Goal: Task Accomplishment & Management: Manage account settings

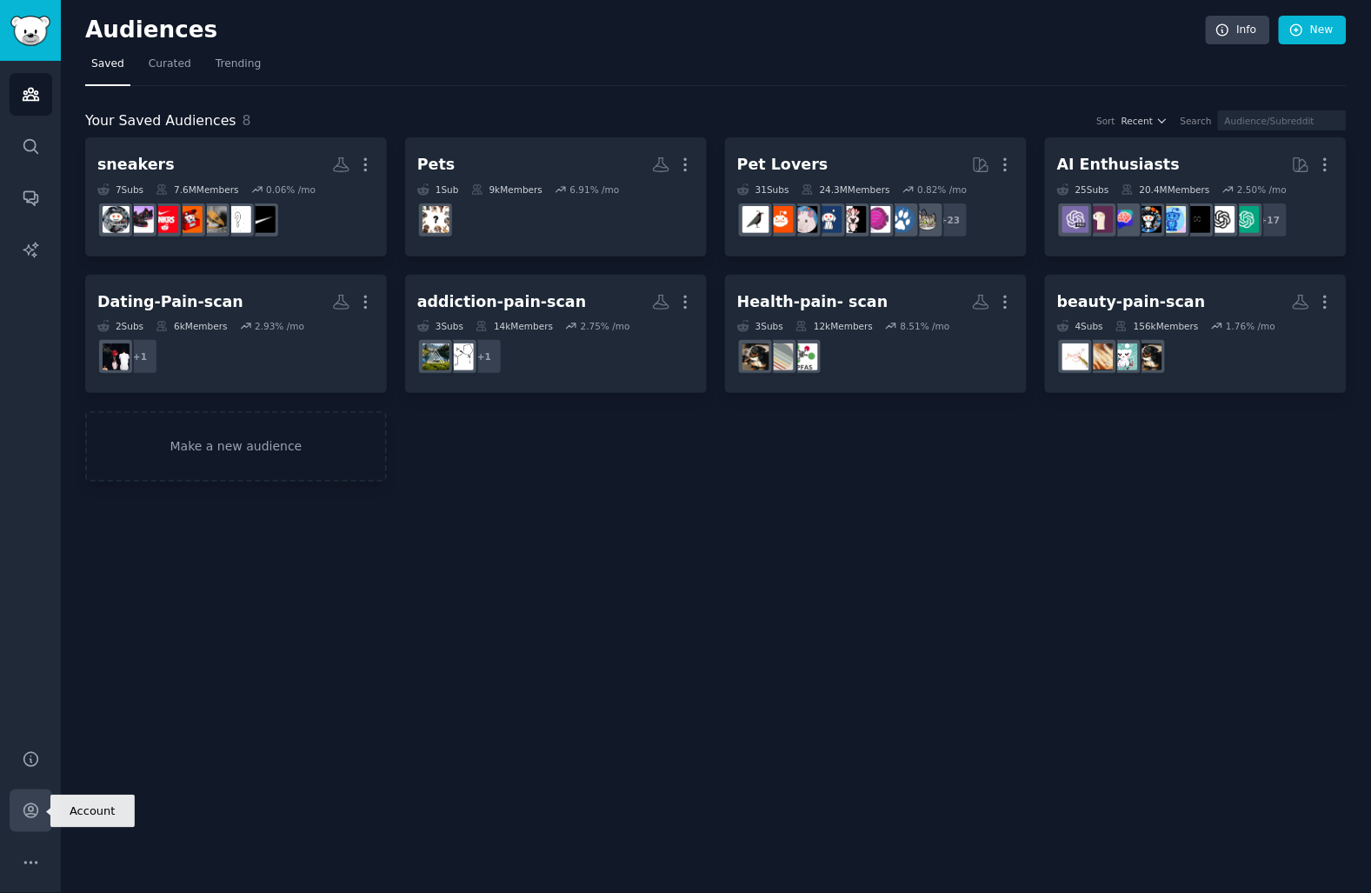
click at [32, 794] on link "Account" at bounding box center [31, 810] width 43 height 43
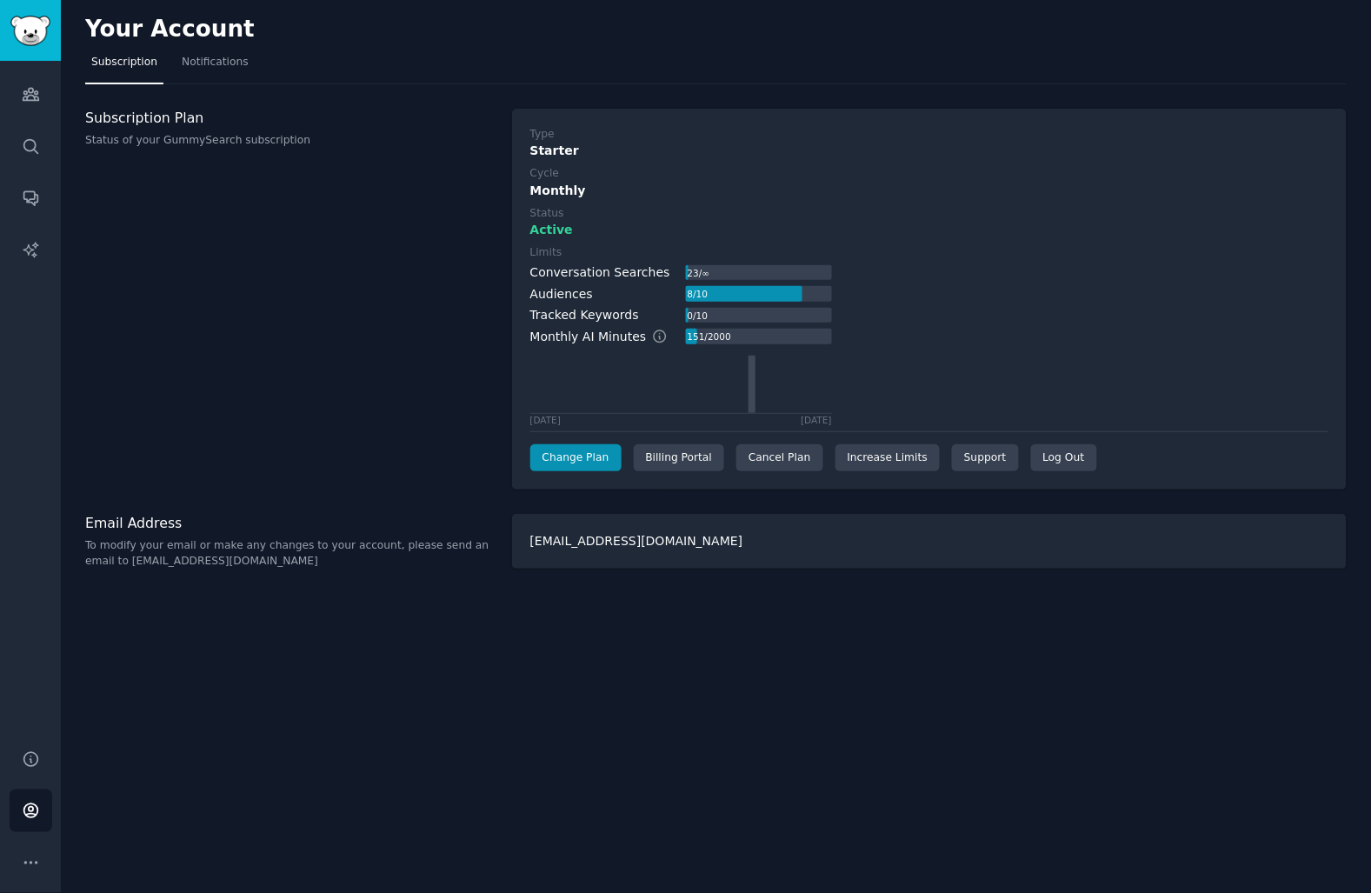
click at [586, 440] on div "Type Starter Cycle Monthly Status Active Limits Conversation Searches 23 / ∞ Au…" at bounding box center [929, 299] width 798 height 345
click at [585, 448] on link "Change Plan" at bounding box center [575, 458] width 91 height 28
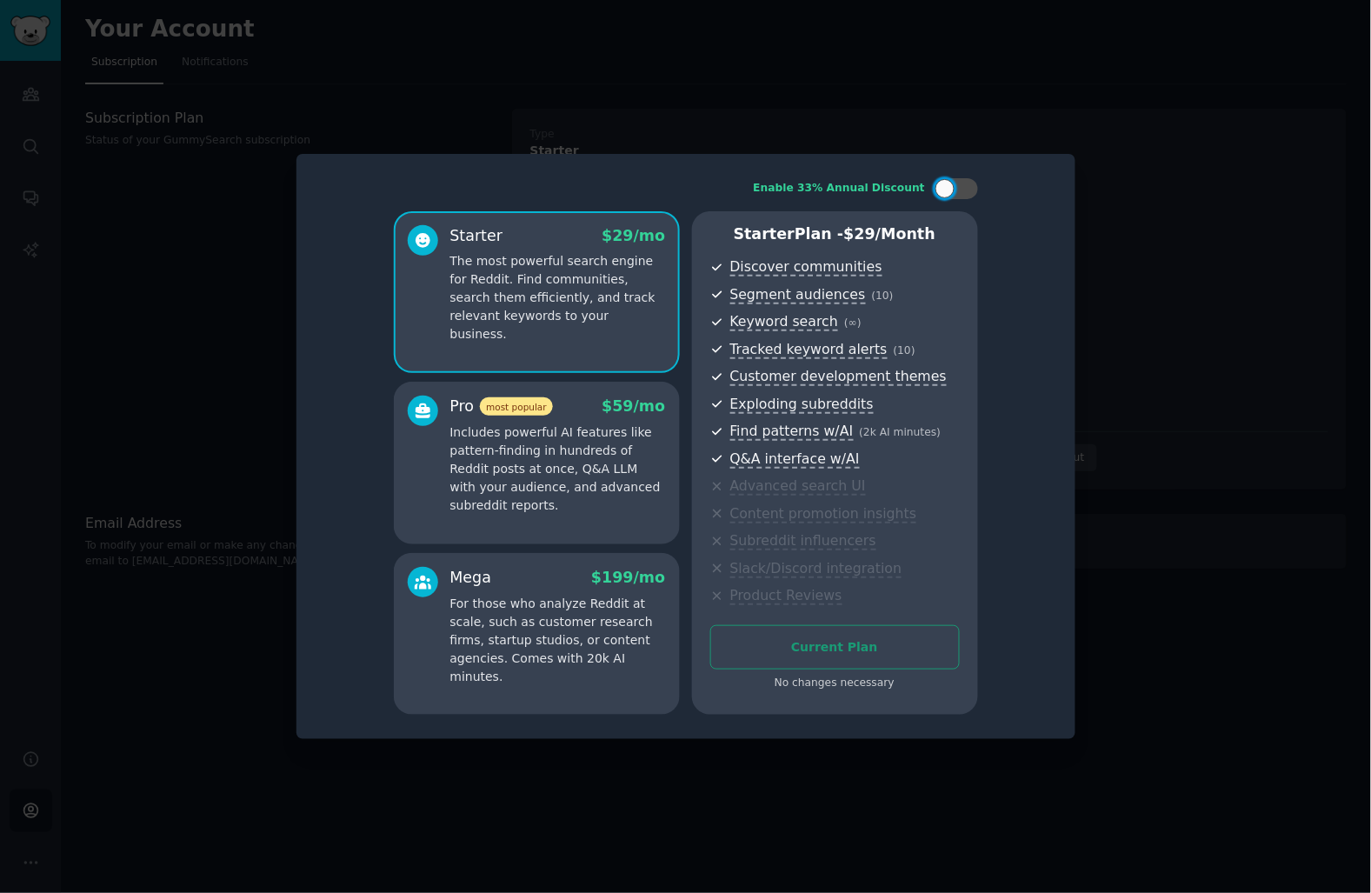
click at [592, 296] on p "The most powerful search engine for Reddit. Find communities, search them effic…" at bounding box center [558, 297] width 216 height 91
click at [875, 686] on div "No changes necessary" at bounding box center [835, 684] width 250 height 16
click at [1194, 290] on div at bounding box center [685, 446] width 1371 height 893
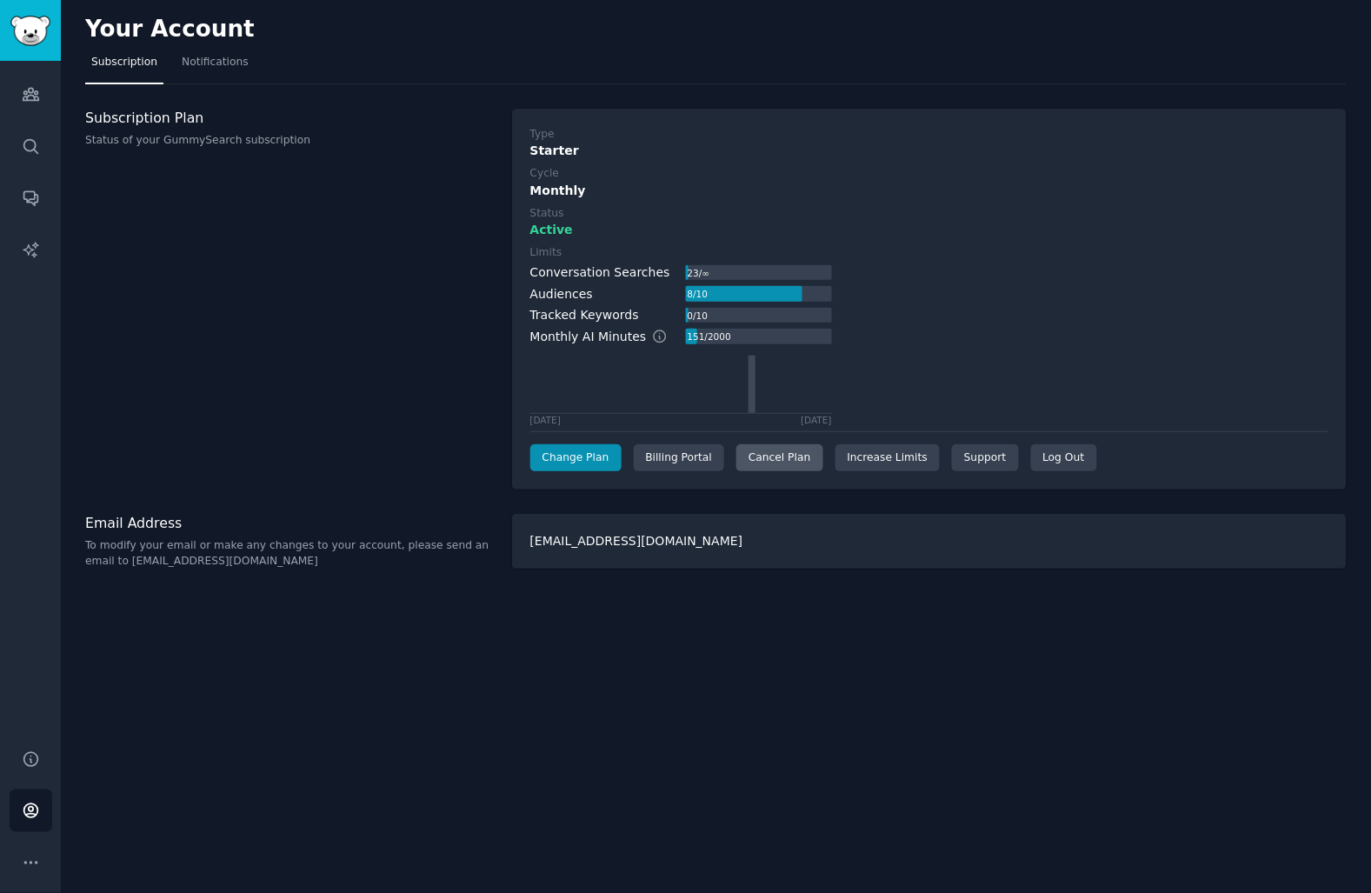
click at [809, 455] on div "Cancel Plan" at bounding box center [779, 458] width 86 height 28
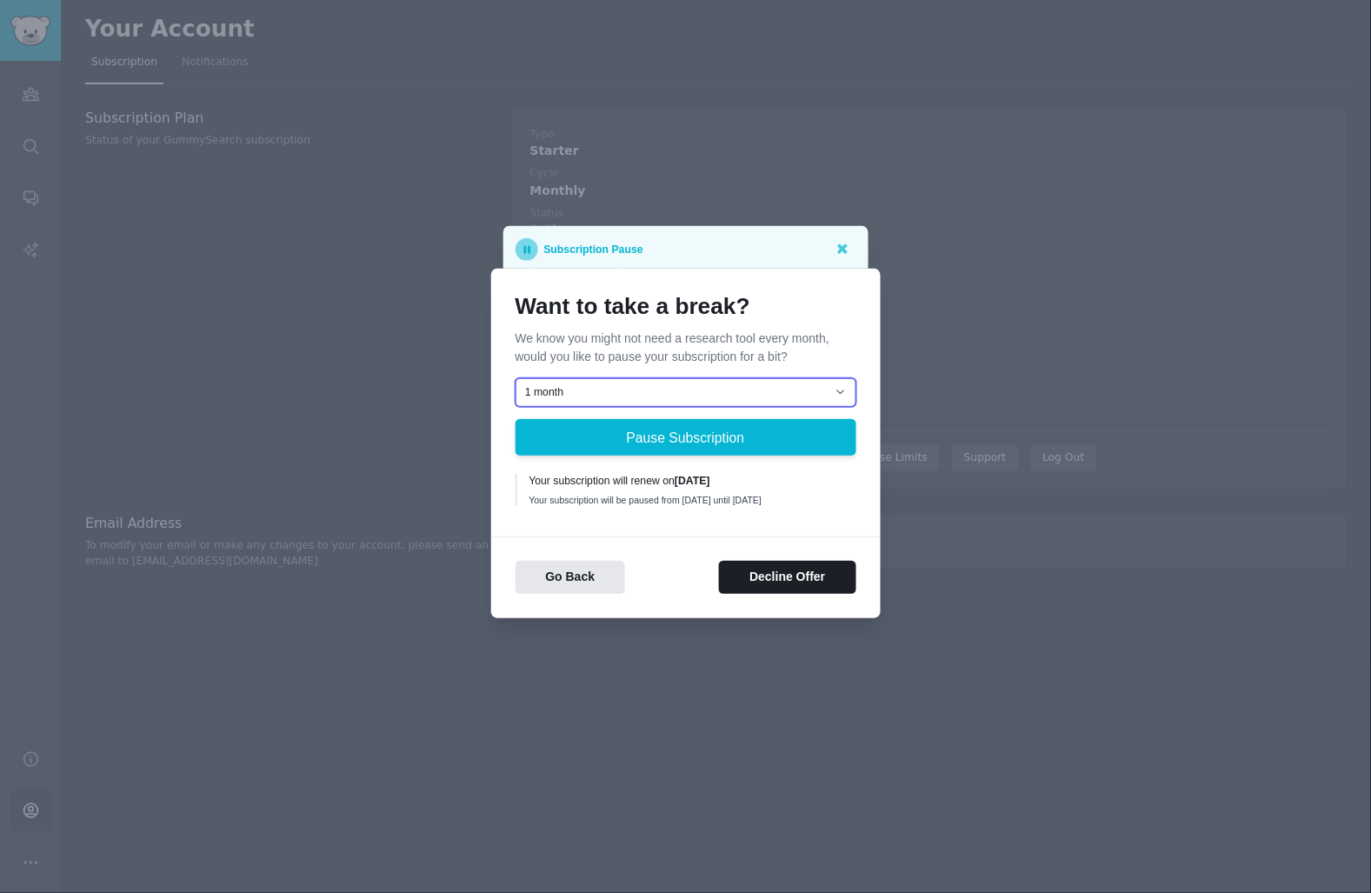
click at [758, 383] on select "1 month 2 months 3 months Choose a custom date to resume" at bounding box center [686, 393] width 341 height 30
click at [516, 378] on select "1 month 2 months 3 months Choose a custom date to resume" at bounding box center [686, 393] width 341 height 30
click at [823, 576] on button "Decline Offer" at bounding box center [787, 578] width 137 height 34
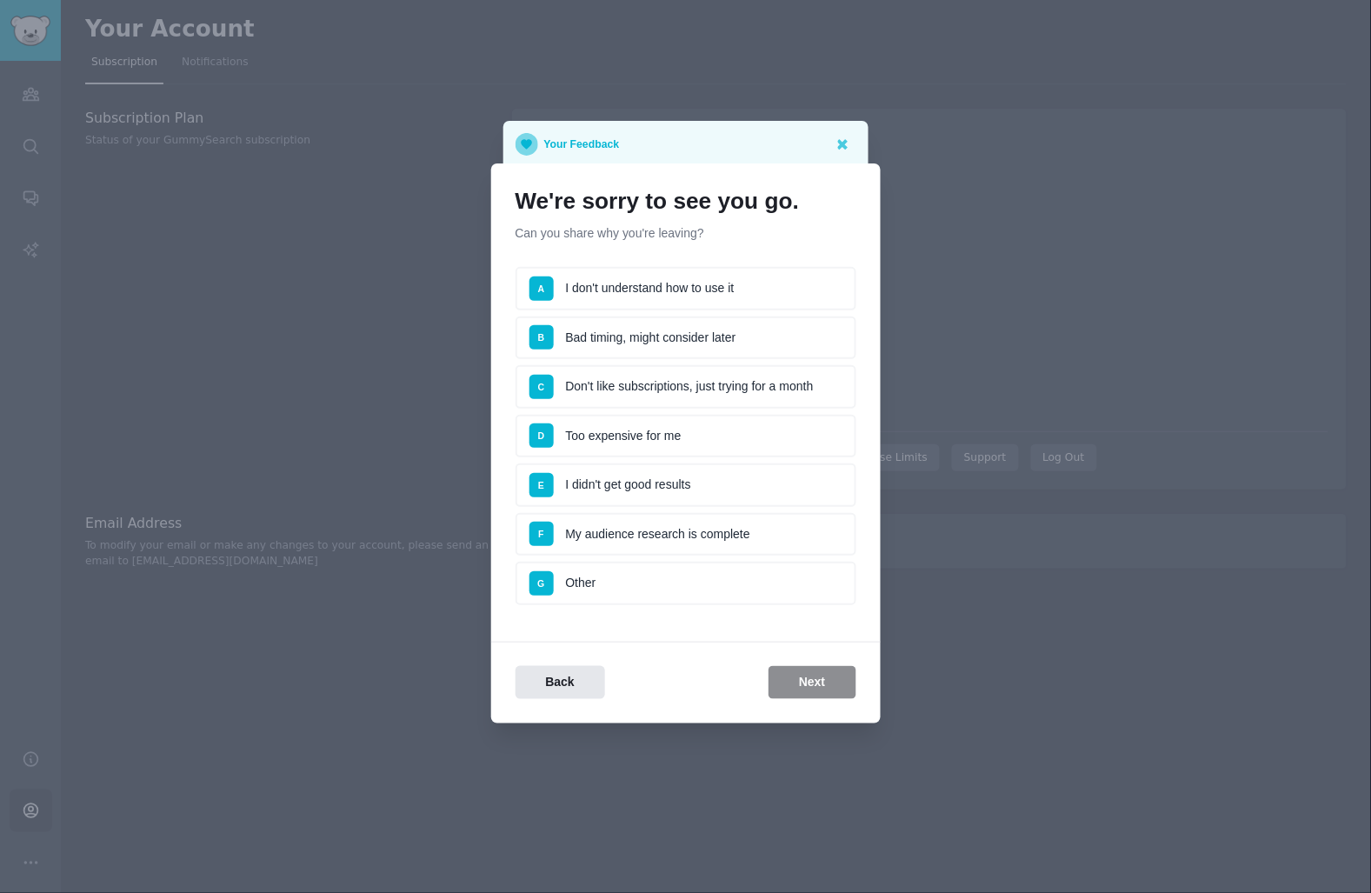
click at [750, 594] on li "G Other" at bounding box center [686, 583] width 341 height 43
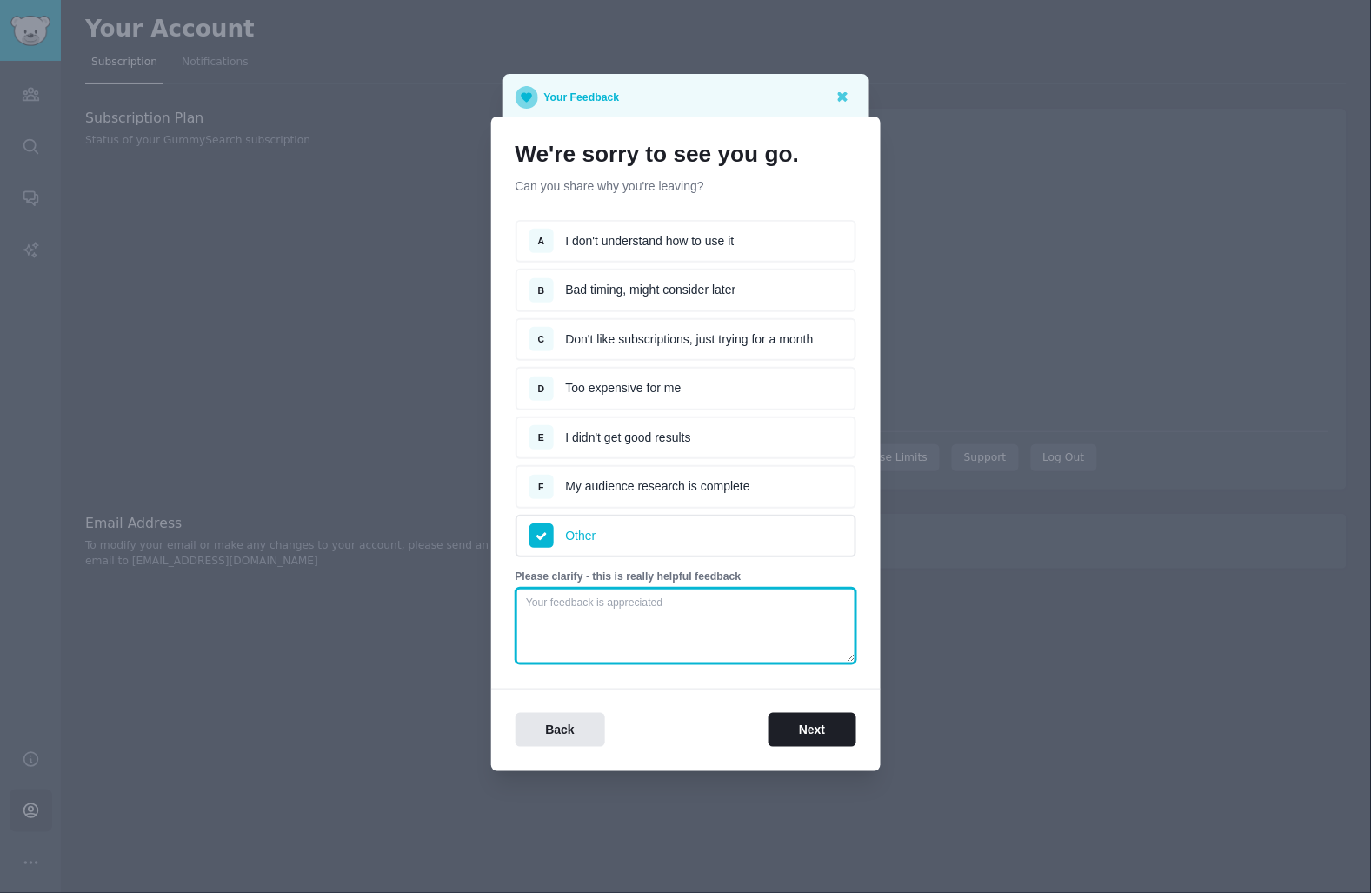
drag, startPoint x: 748, startPoint y: 627, endPoint x: 756, endPoint y: 613, distance: 16.4
click at [748, 627] on textarea at bounding box center [686, 626] width 341 height 77
type textarea "I wish to stick with the $10 for 24hrs as I am not a frequent user of this serv…"
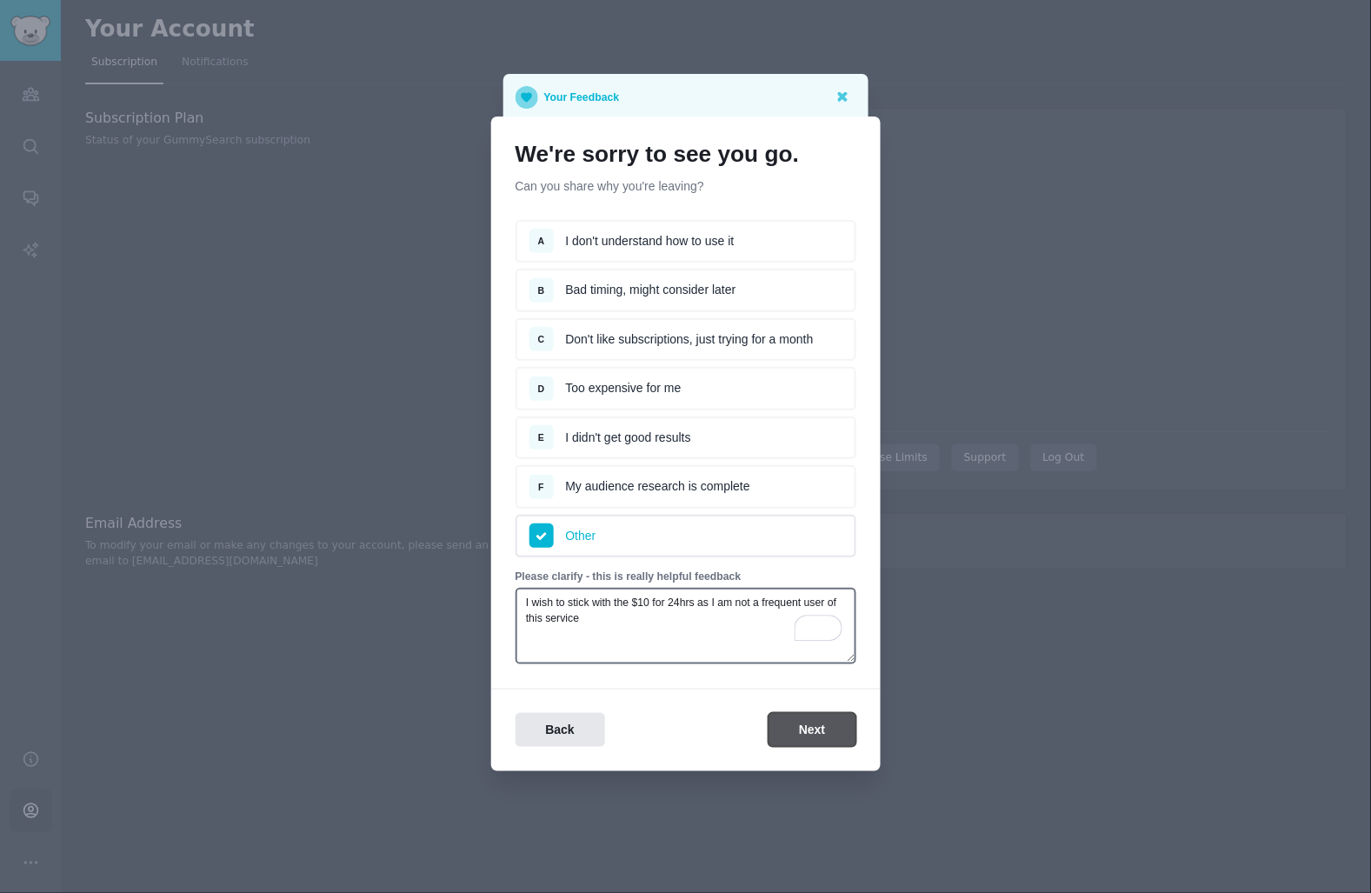
click at [803, 716] on button "Next" at bounding box center [812, 730] width 87 height 34
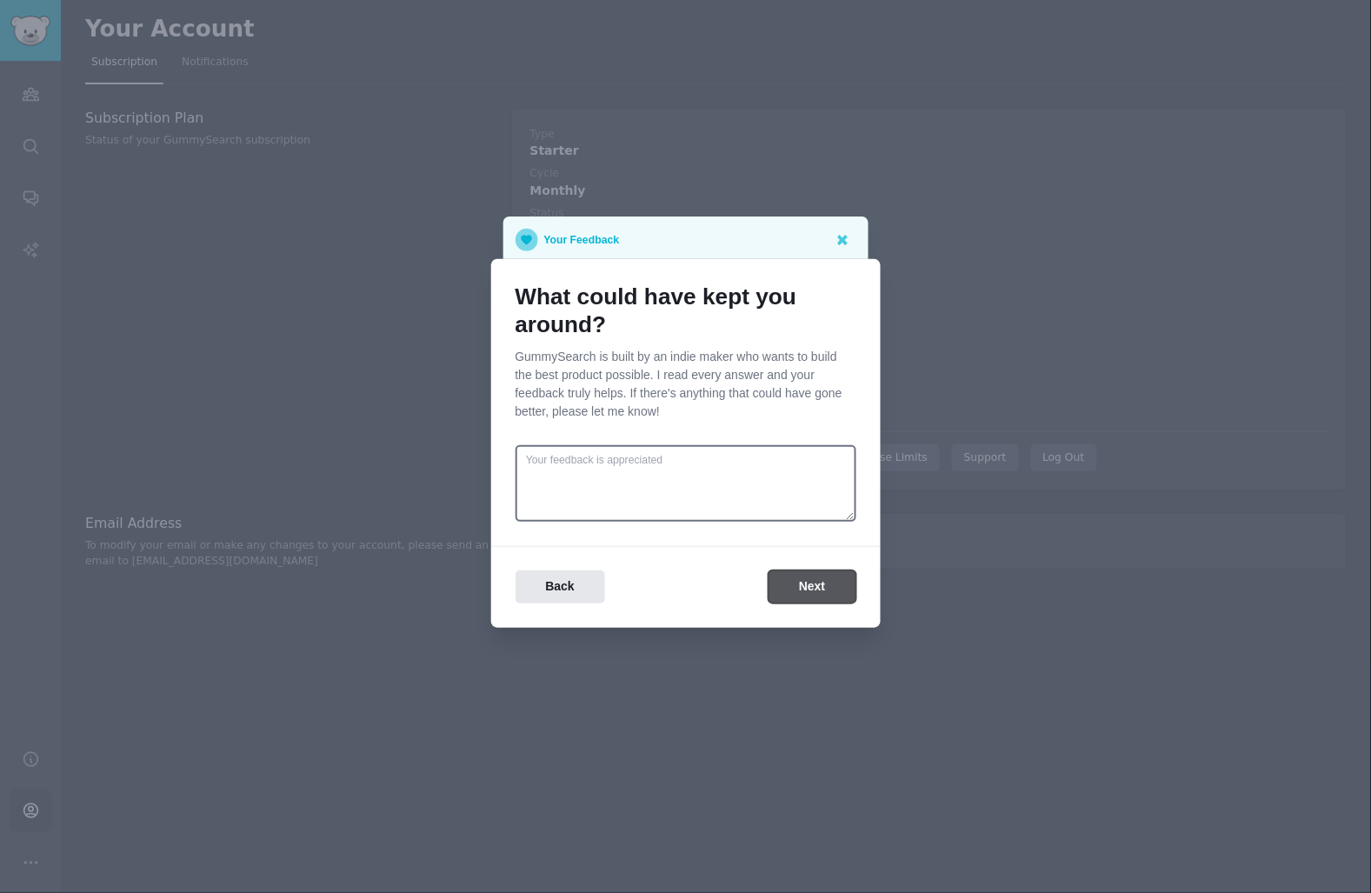
click at [814, 591] on button "Next" at bounding box center [812, 587] width 87 height 34
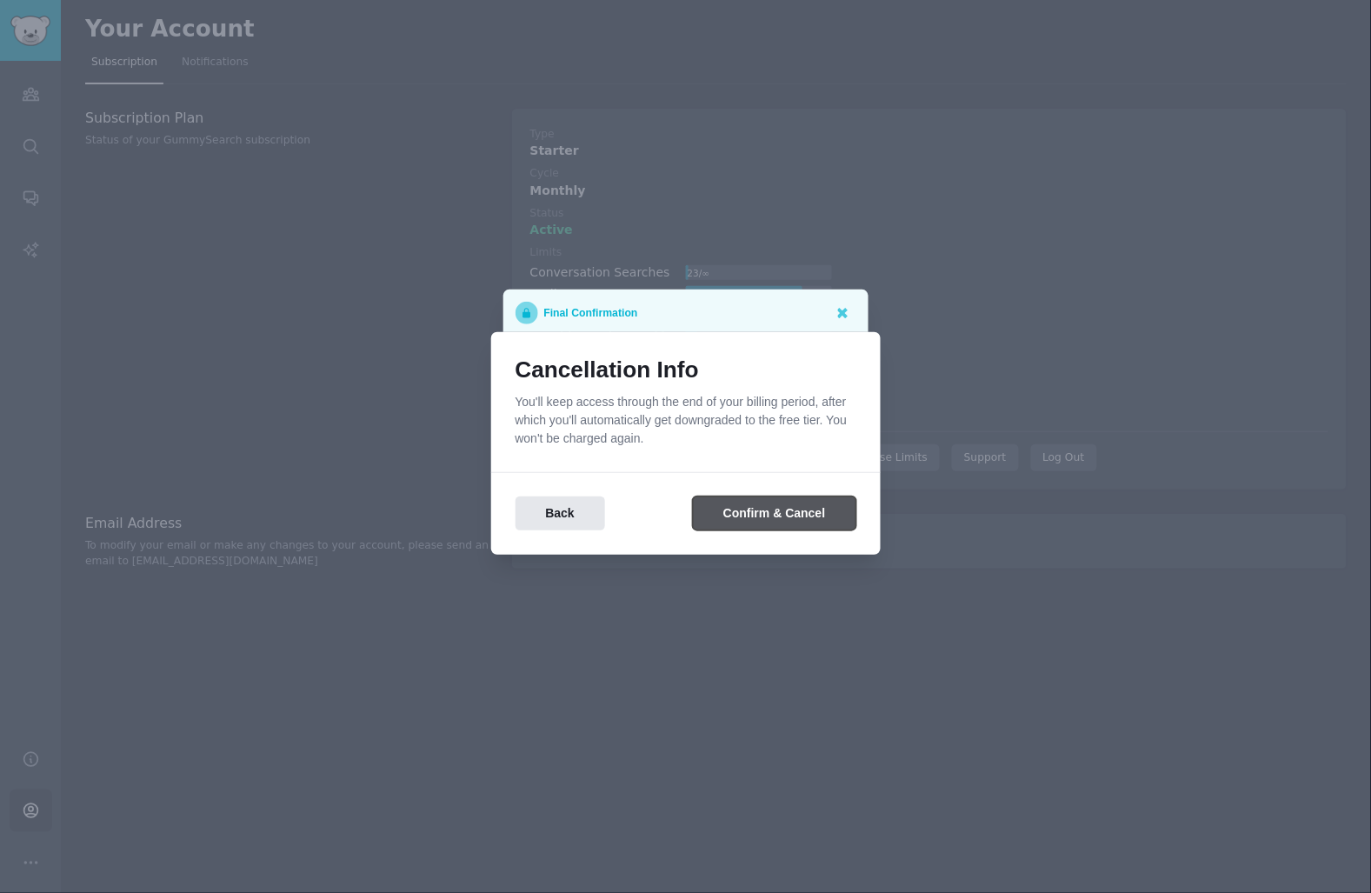
click at [808, 516] on button "Confirm & Cancel" at bounding box center [774, 513] width 163 height 34
